Goal: Task Accomplishment & Management: Manage account settings

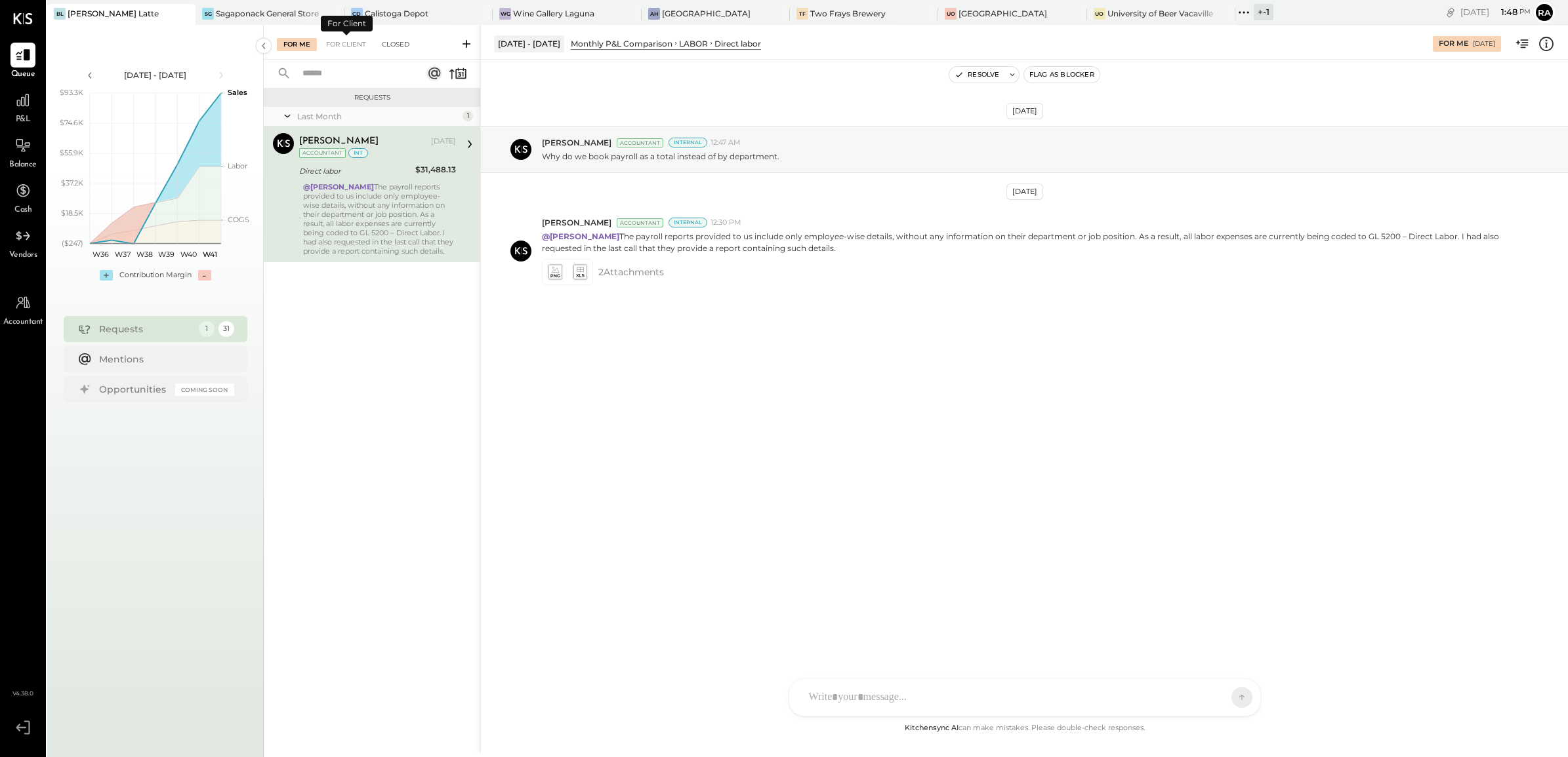
click at [389, 41] on div "Closed" at bounding box center [395, 44] width 41 height 13
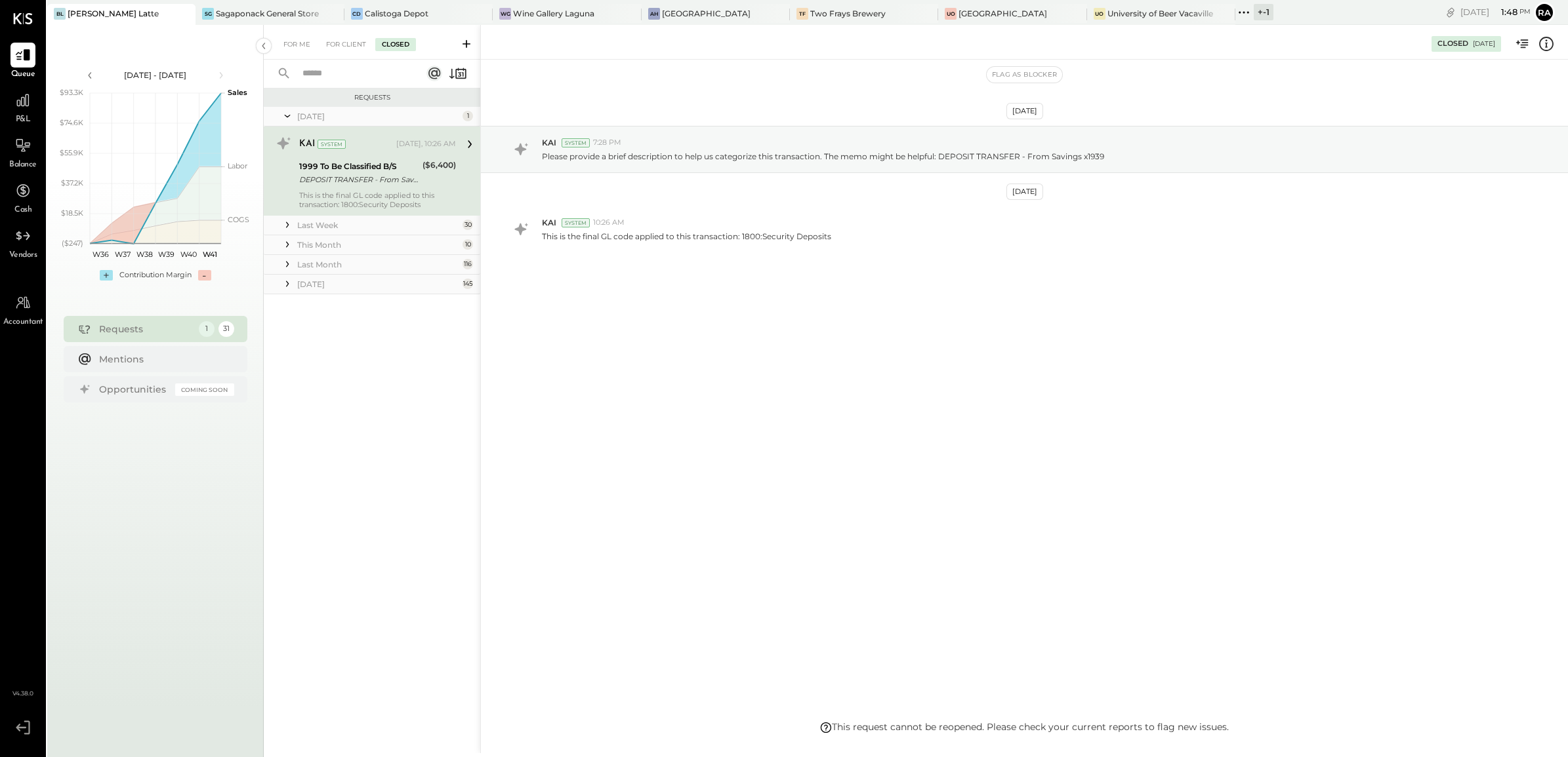
click at [341, 71] on input "text" at bounding box center [354, 74] width 119 height 21
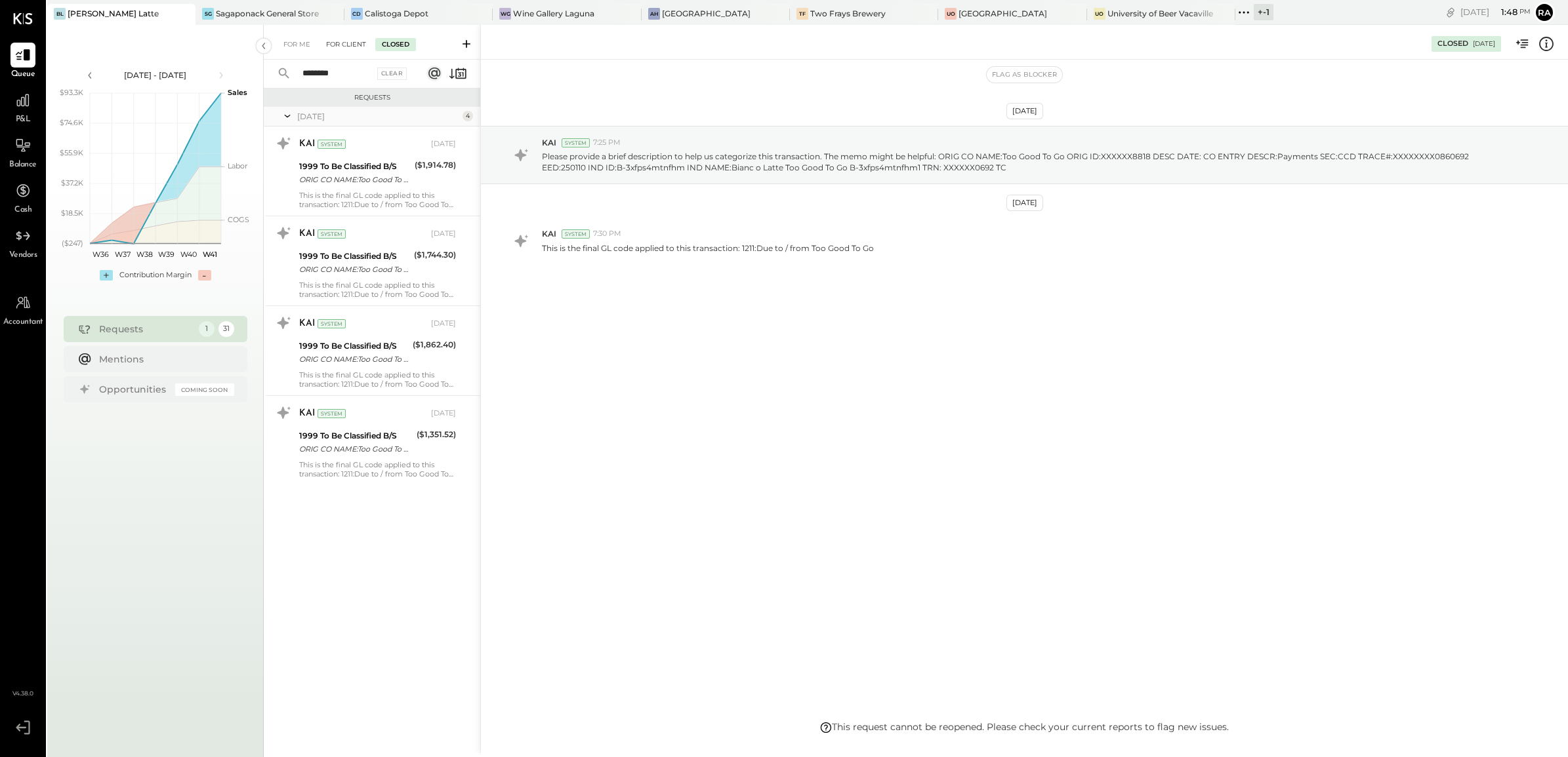
type input "********"
click at [354, 38] on div "For Client" at bounding box center [345, 44] width 53 height 13
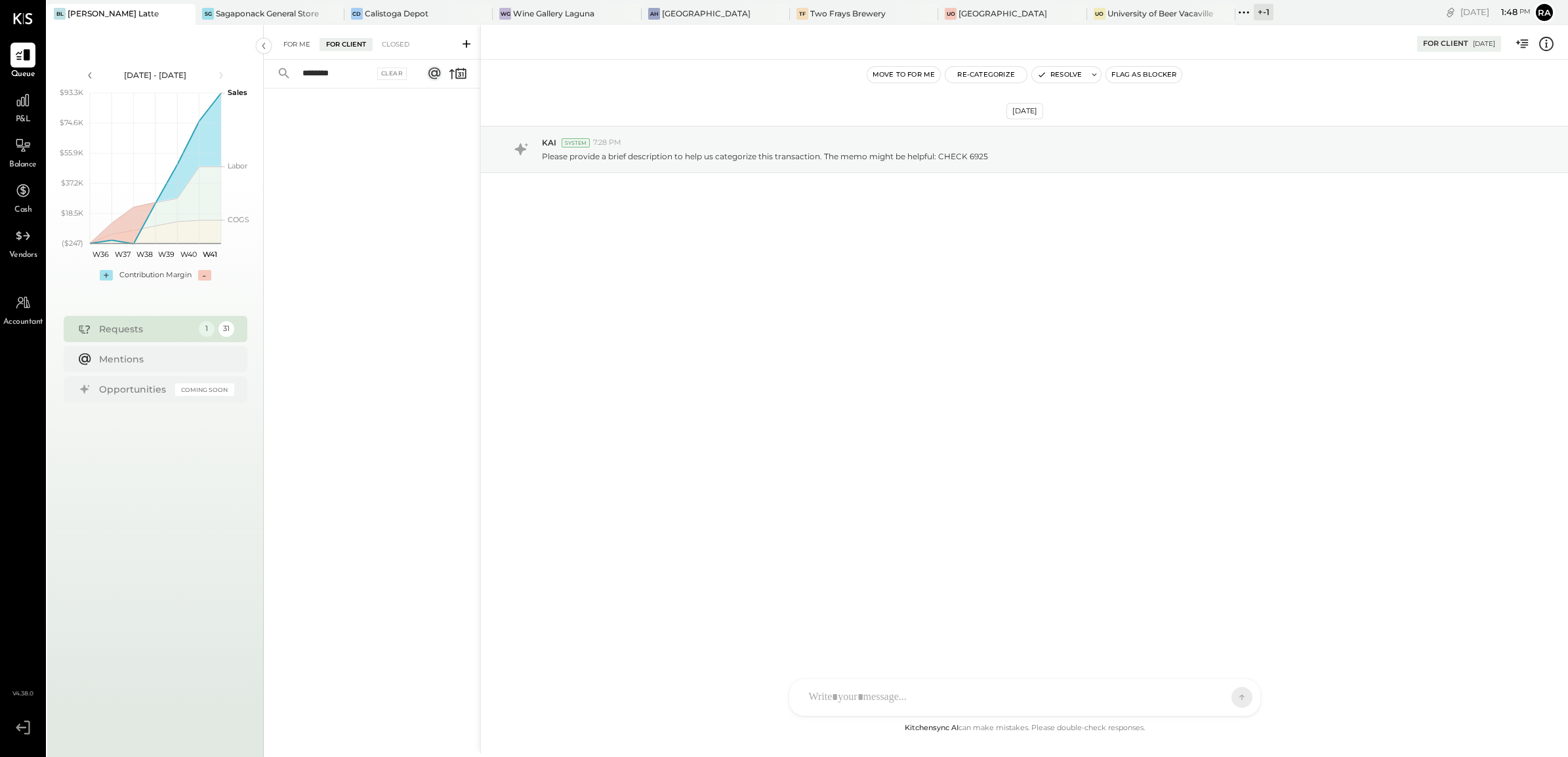
click at [299, 41] on div "For Me" at bounding box center [296, 44] width 40 height 13
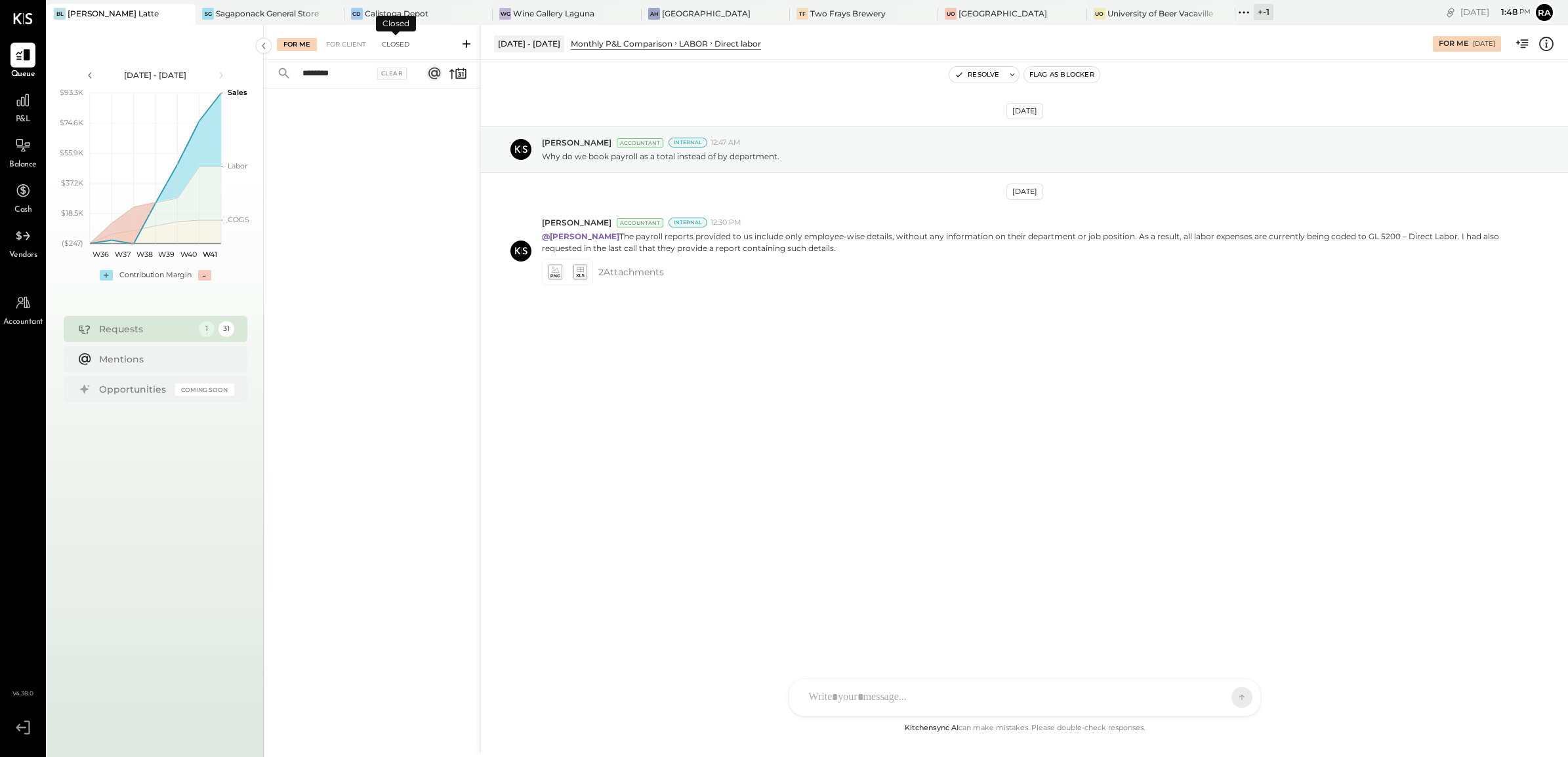
click at [399, 41] on div "Closed" at bounding box center [395, 44] width 41 height 13
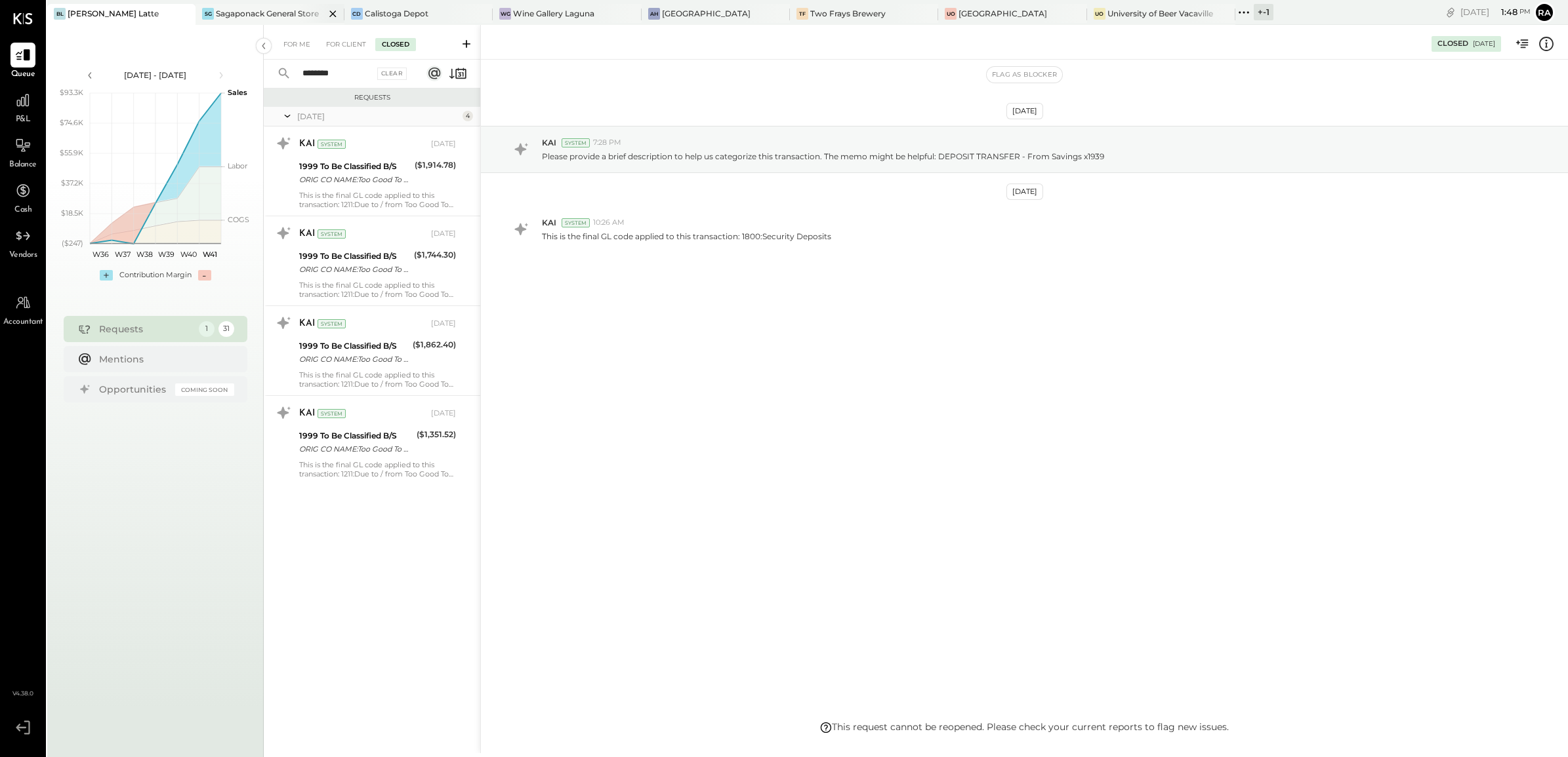
click at [280, 15] on div "Sagaponack General Store" at bounding box center [267, 14] width 103 height 11
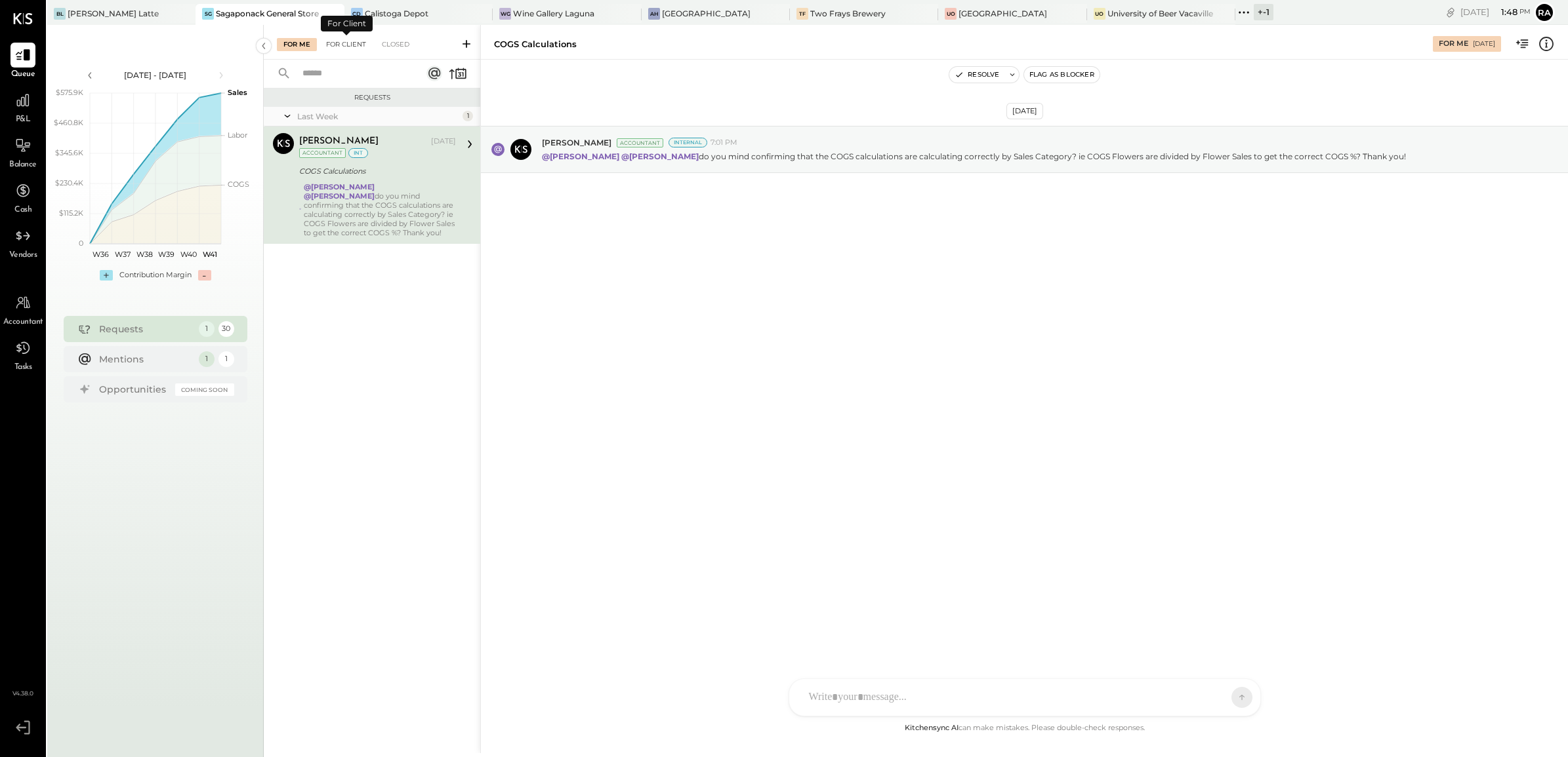
click at [349, 40] on div "For Client" at bounding box center [345, 44] width 53 height 13
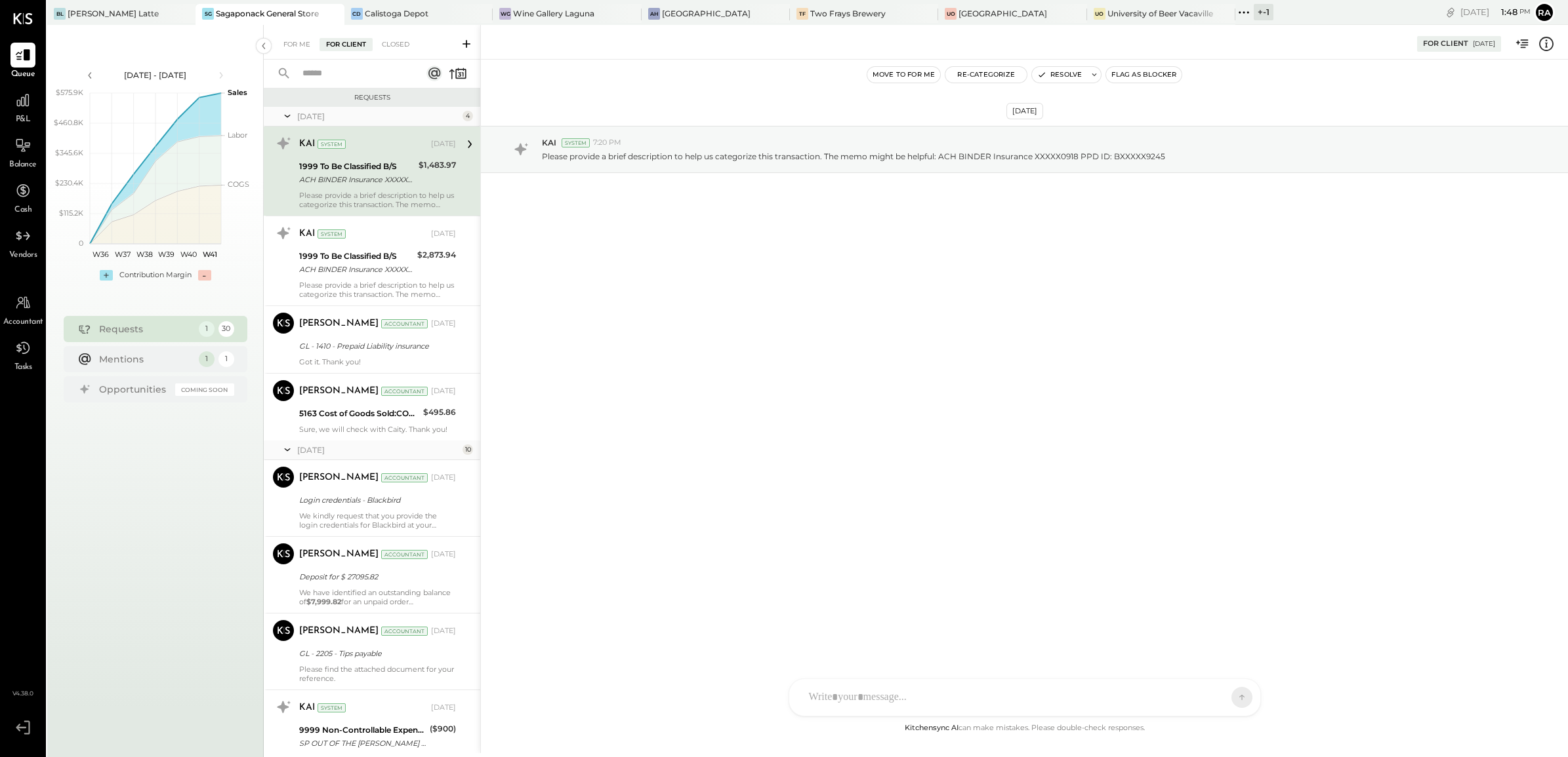
click at [345, 74] on input "text" at bounding box center [354, 74] width 119 height 21
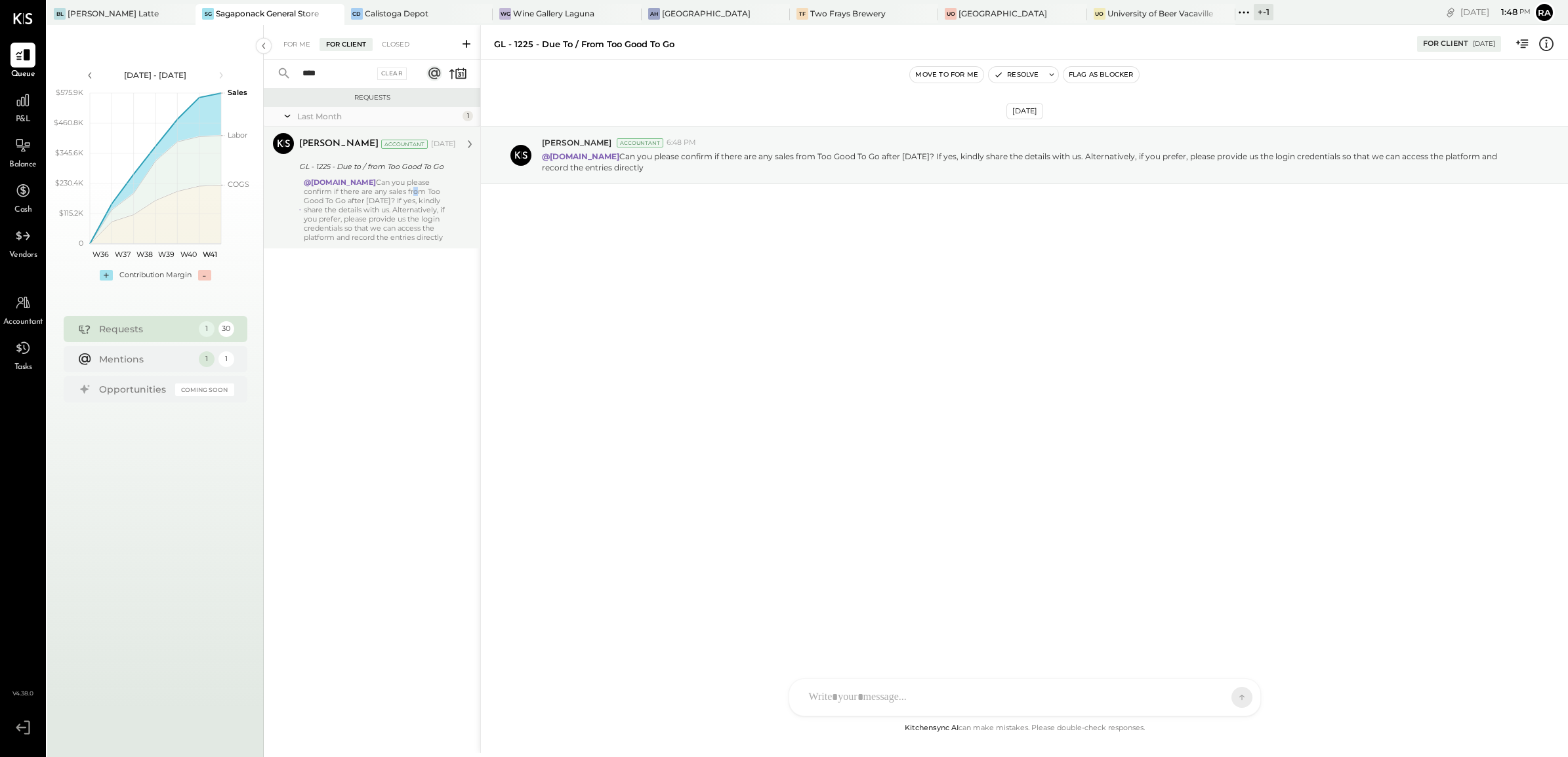
click at [376, 189] on div "@[DOMAIN_NAME] Can you please confirm if there are any sales from Too Good To G…" at bounding box center [379, 210] width 152 height 64
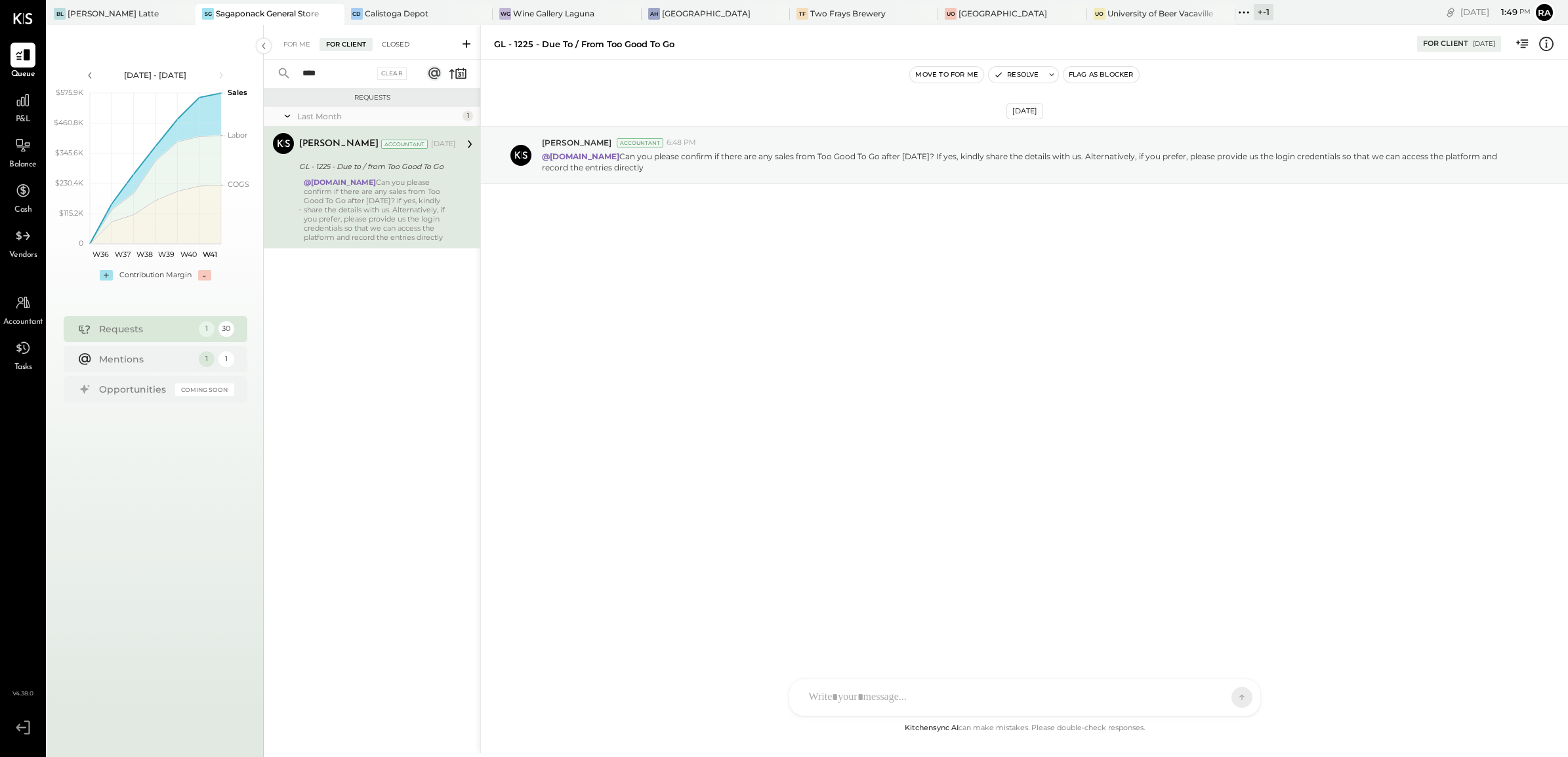
click at [399, 49] on div "Closed" at bounding box center [395, 44] width 41 height 13
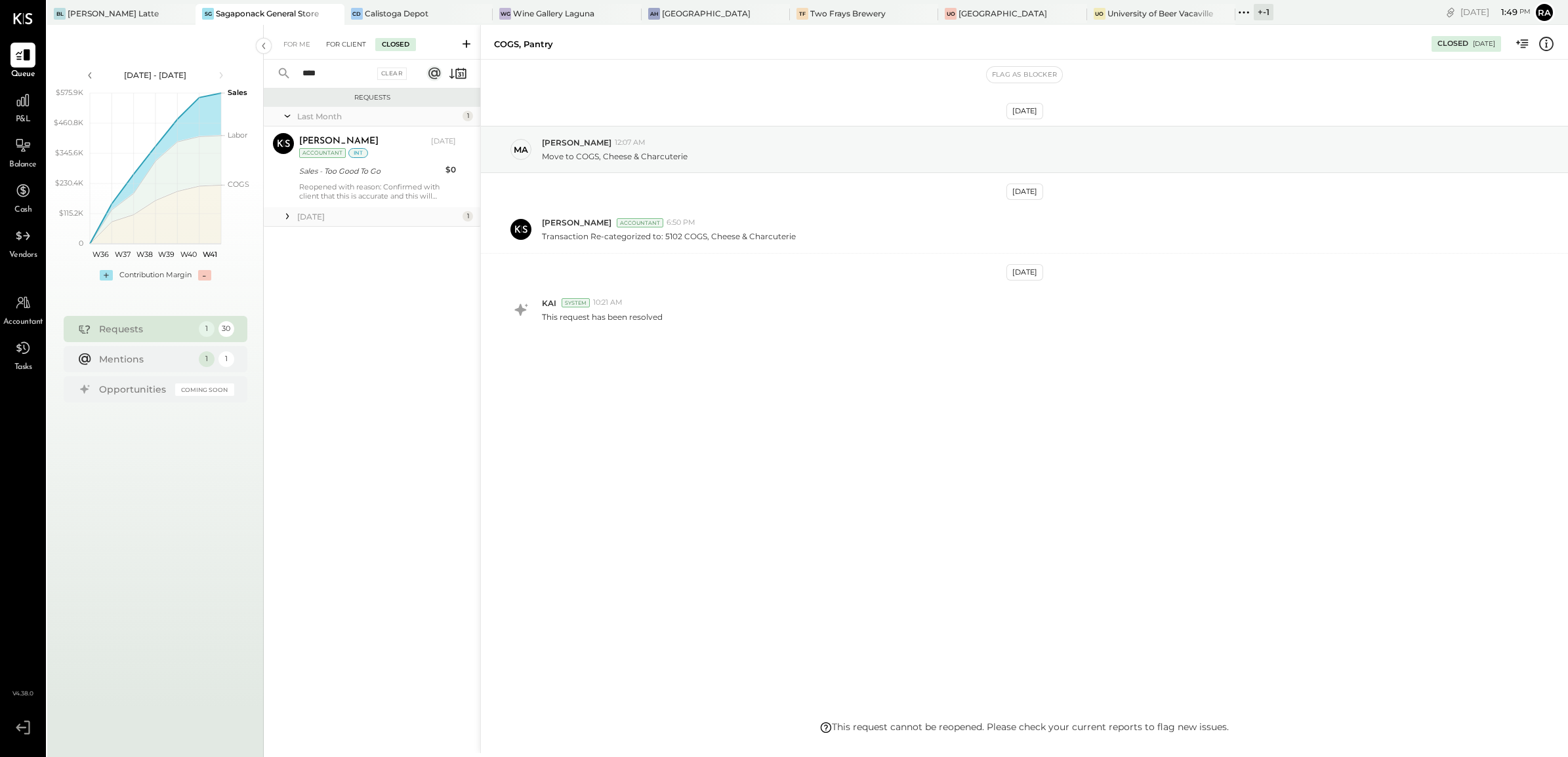
click at [356, 50] on div "For Client" at bounding box center [345, 44] width 53 height 13
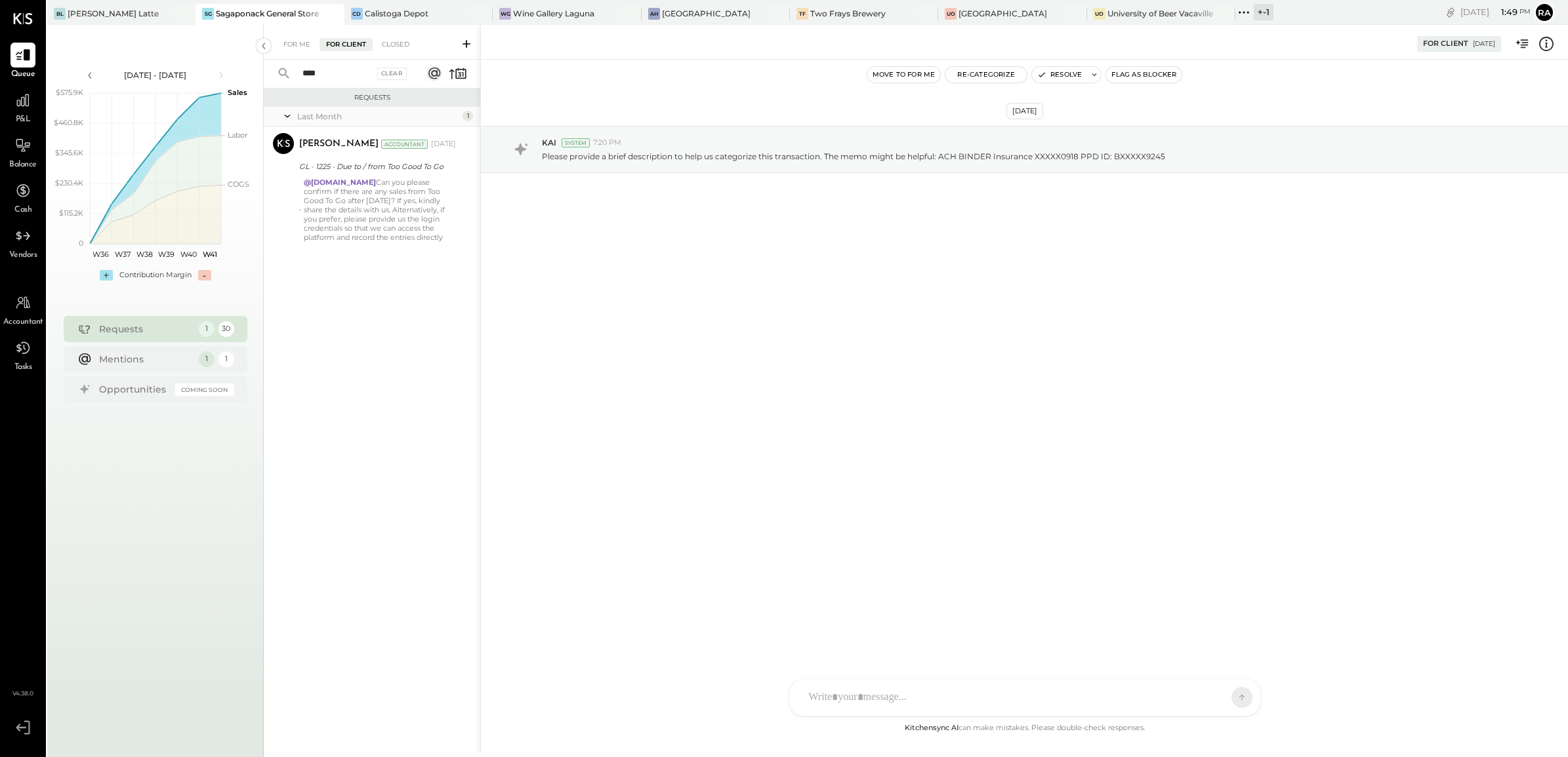
click at [345, 69] on input "***" at bounding box center [334, 74] width 80 height 21
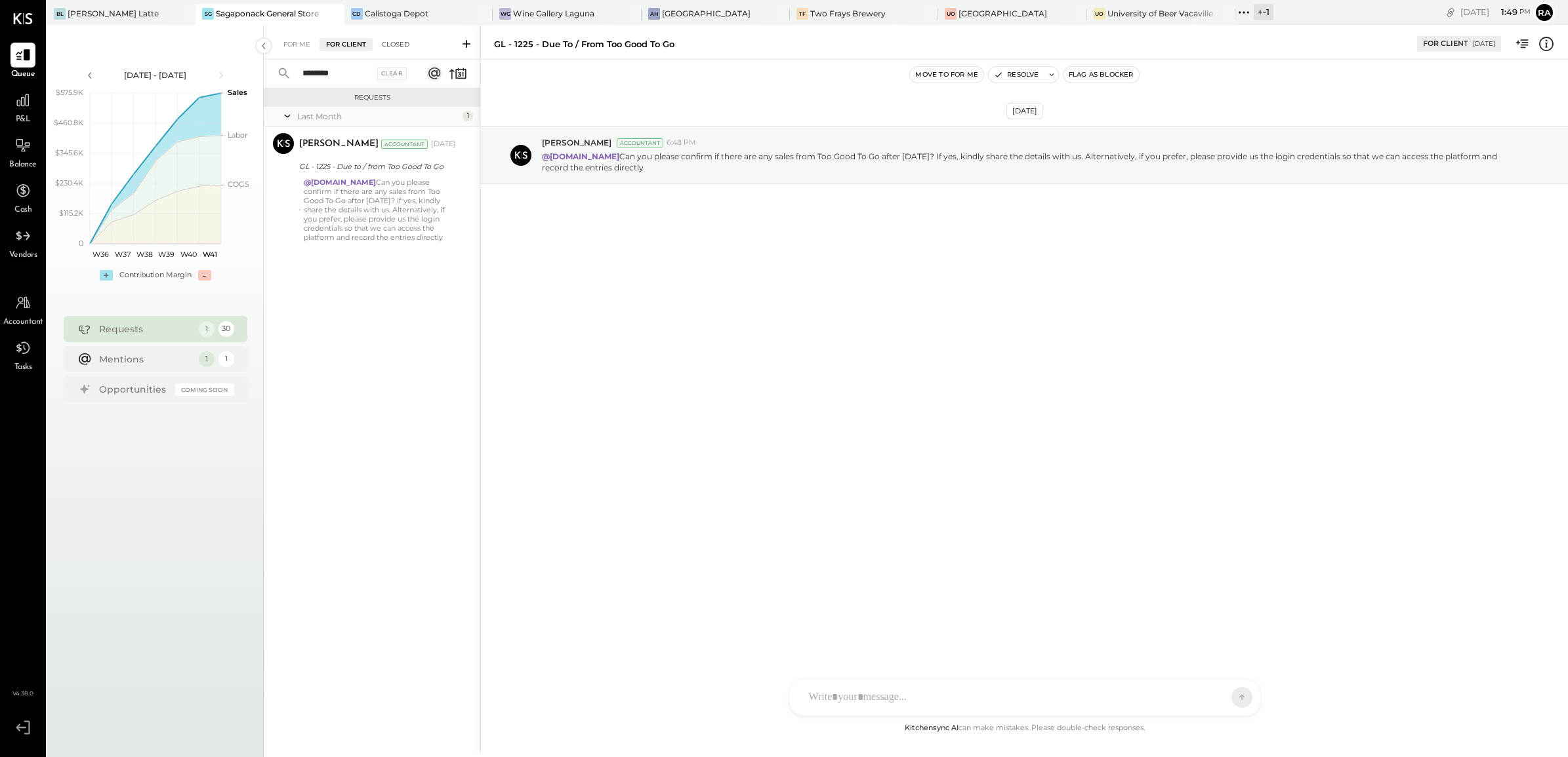
type input "********"
click at [400, 46] on div "Closed" at bounding box center [395, 44] width 41 height 13
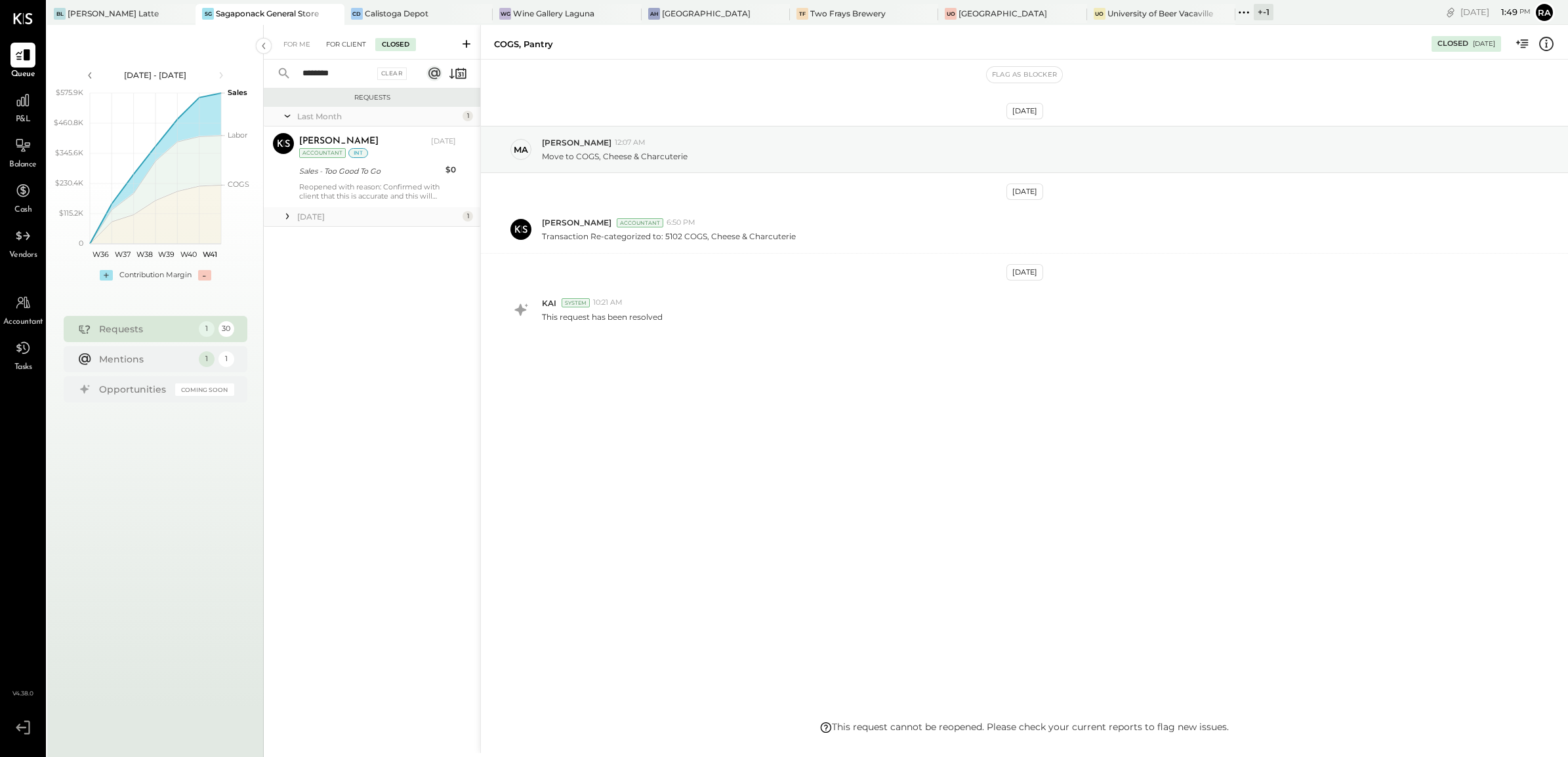
click at [349, 48] on div "For Client" at bounding box center [345, 44] width 53 height 13
